Goal: Task Accomplishment & Management: Complete application form

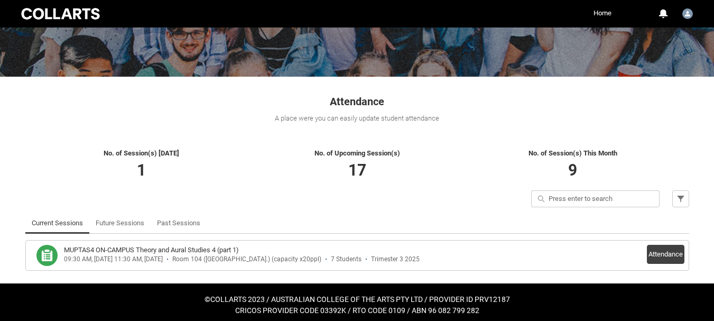
scroll to position [123, 0]
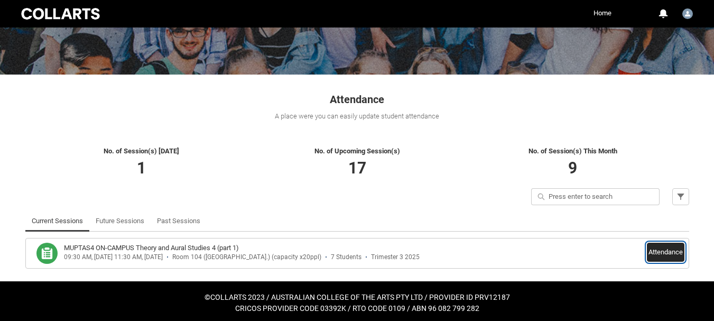
click at [664, 247] on button "Attendance" at bounding box center [666, 252] width 38 height 19
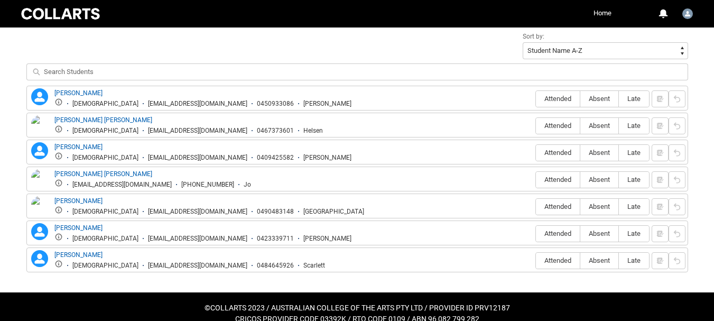
scroll to position [388, 0]
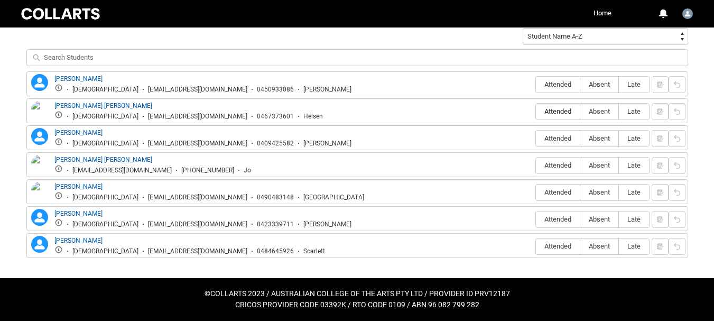
click at [560, 108] on span "Attended" at bounding box center [558, 111] width 44 height 8
click at [536, 111] on input "Attended" at bounding box center [535, 111] width 1 height 1
type lightning-radio-group "Attended"
radio input "true"
click at [597, 82] on span "Absent" at bounding box center [599, 84] width 38 height 8
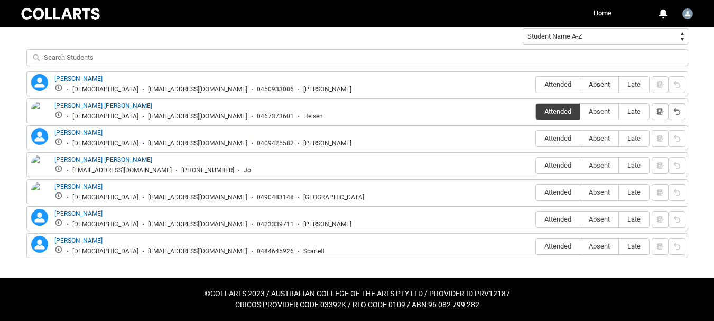
click at [580, 84] on input "Absent" at bounding box center [580, 84] width 1 height 1
type lightning-radio-group "Absent"
radio input "true"
click at [599, 138] on span "Absent" at bounding box center [599, 138] width 38 height 8
click at [580, 138] on input "Absent" at bounding box center [580, 138] width 1 height 1
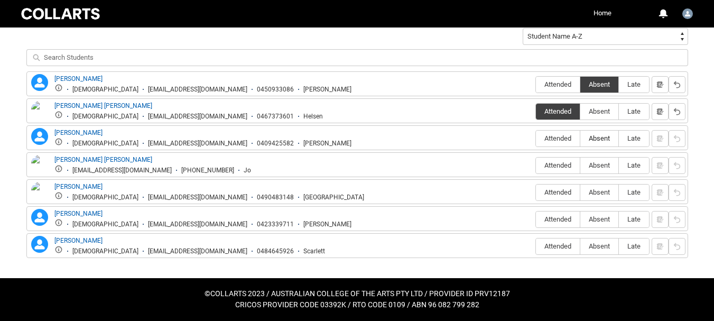
type lightning-radio-group "Absent"
radio input "true"
click at [559, 162] on span "Attended" at bounding box center [558, 165] width 44 height 8
click at [536, 165] on input "Attended" at bounding box center [535, 165] width 1 height 1
type lightning-radio-group "Attended"
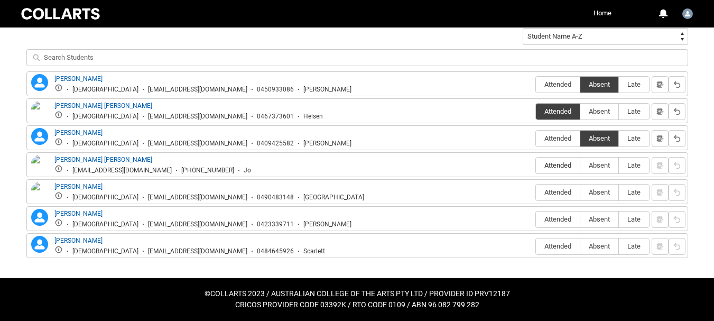
radio input "true"
click at [597, 193] on span "Absent" at bounding box center [599, 192] width 38 height 8
click at [580, 192] on input "Absent" at bounding box center [580, 192] width 1 height 1
type lightning-radio-group "Absent"
radio input "true"
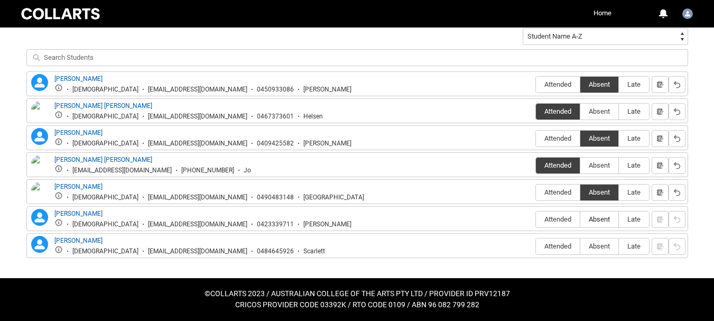
click at [599, 220] on span "Absent" at bounding box center [599, 219] width 38 height 8
click at [580, 219] on input "Absent" at bounding box center [580, 219] width 1 height 1
type lightning-radio-group "Absent"
radio input "true"
click at [602, 245] on span "Absent" at bounding box center [599, 246] width 38 height 8
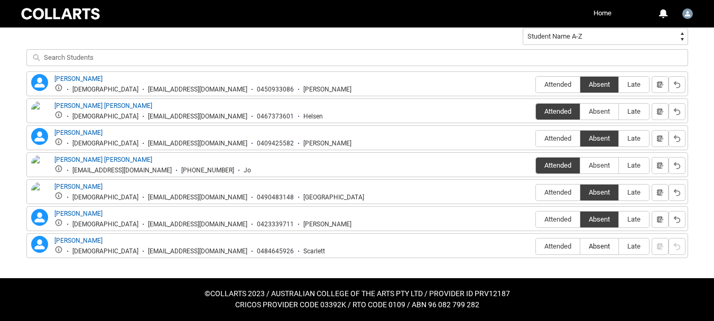
click at [580, 246] on input "Absent" at bounding box center [580, 246] width 1 height 1
type lightning-radio-group "Absent"
radio input "true"
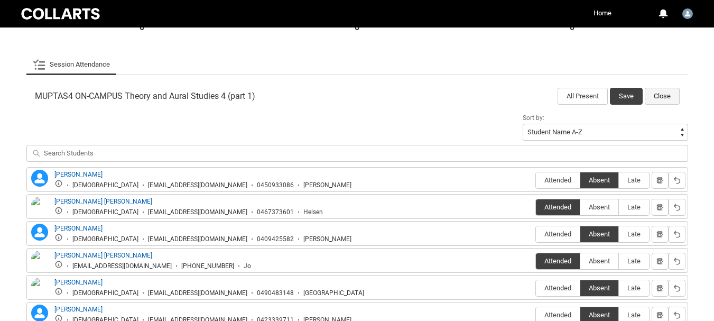
scroll to position [281, 0]
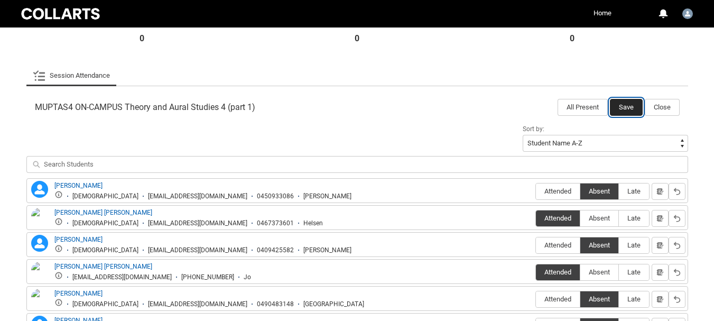
click at [627, 108] on button "Save" at bounding box center [626, 107] width 33 height 17
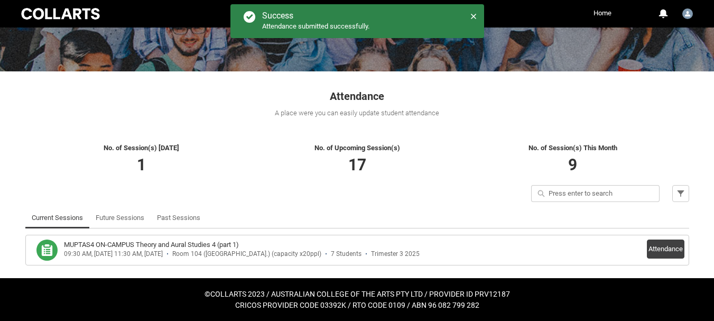
scroll to position [126, 0]
